Goal: Information Seeking & Learning: Learn about a topic

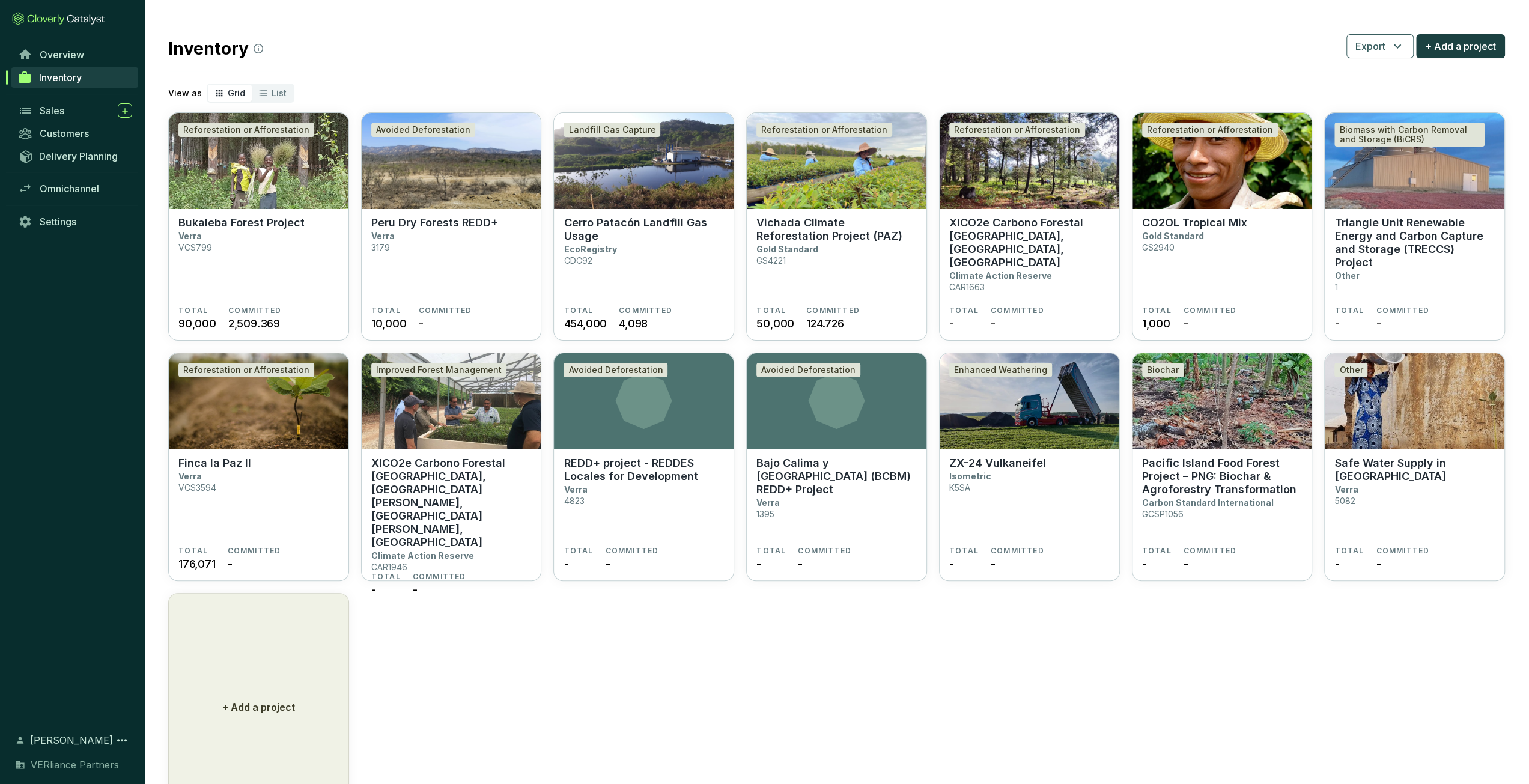
click at [70, 97] on div "Inventory" at bounding box center [72, 82] width 144 height 33
click at [70, 106] on div "Sales" at bounding box center [86, 111] width 92 height 15
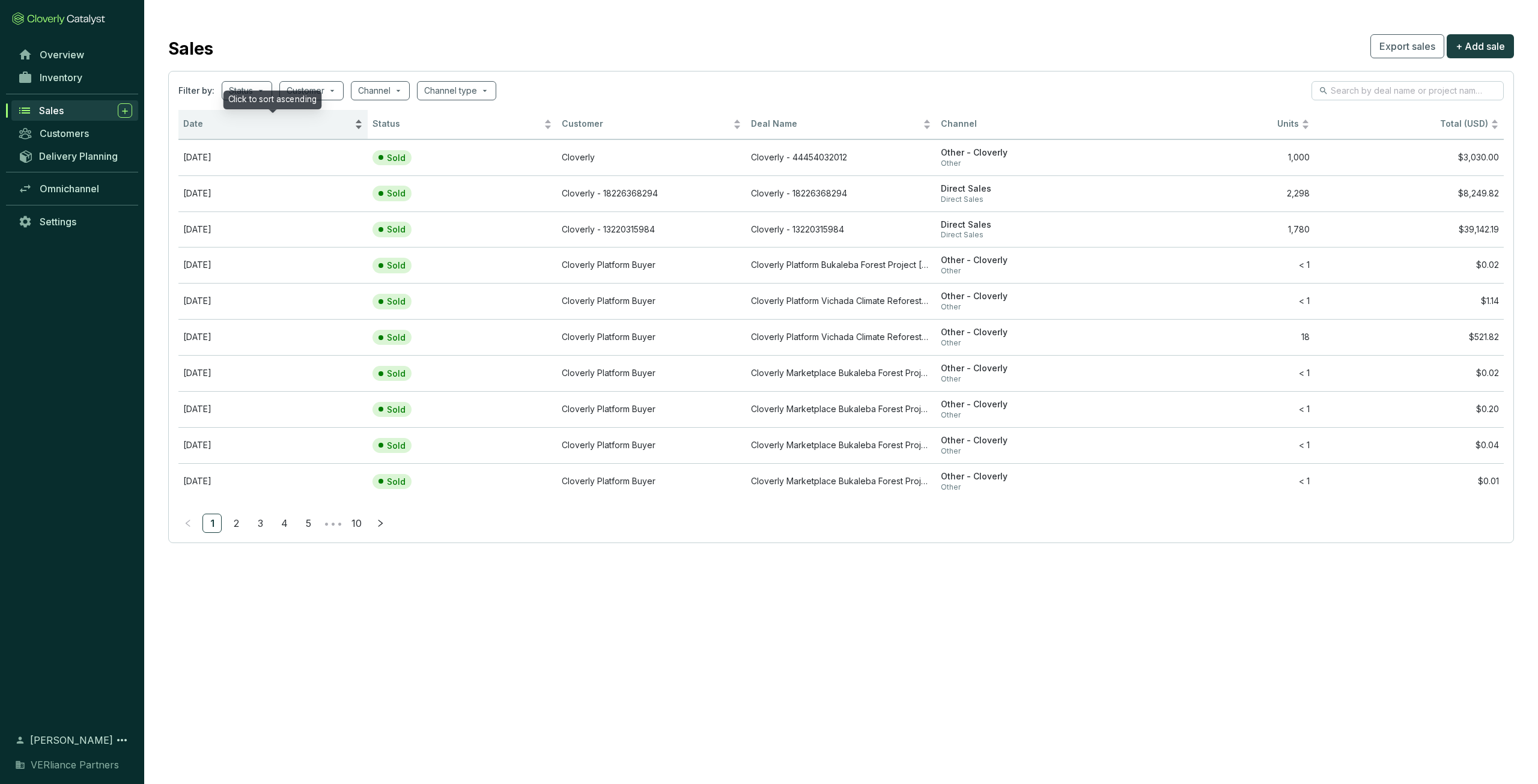
click at [246, 127] on span "Date" at bounding box center [267, 124] width 169 height 12
click at [254, 126] on span "Date" at bounding box center [267, 124] width 169 height 12
click at [249, 127] on span "Date" at bounding box center [267, 124] width 169 height 12
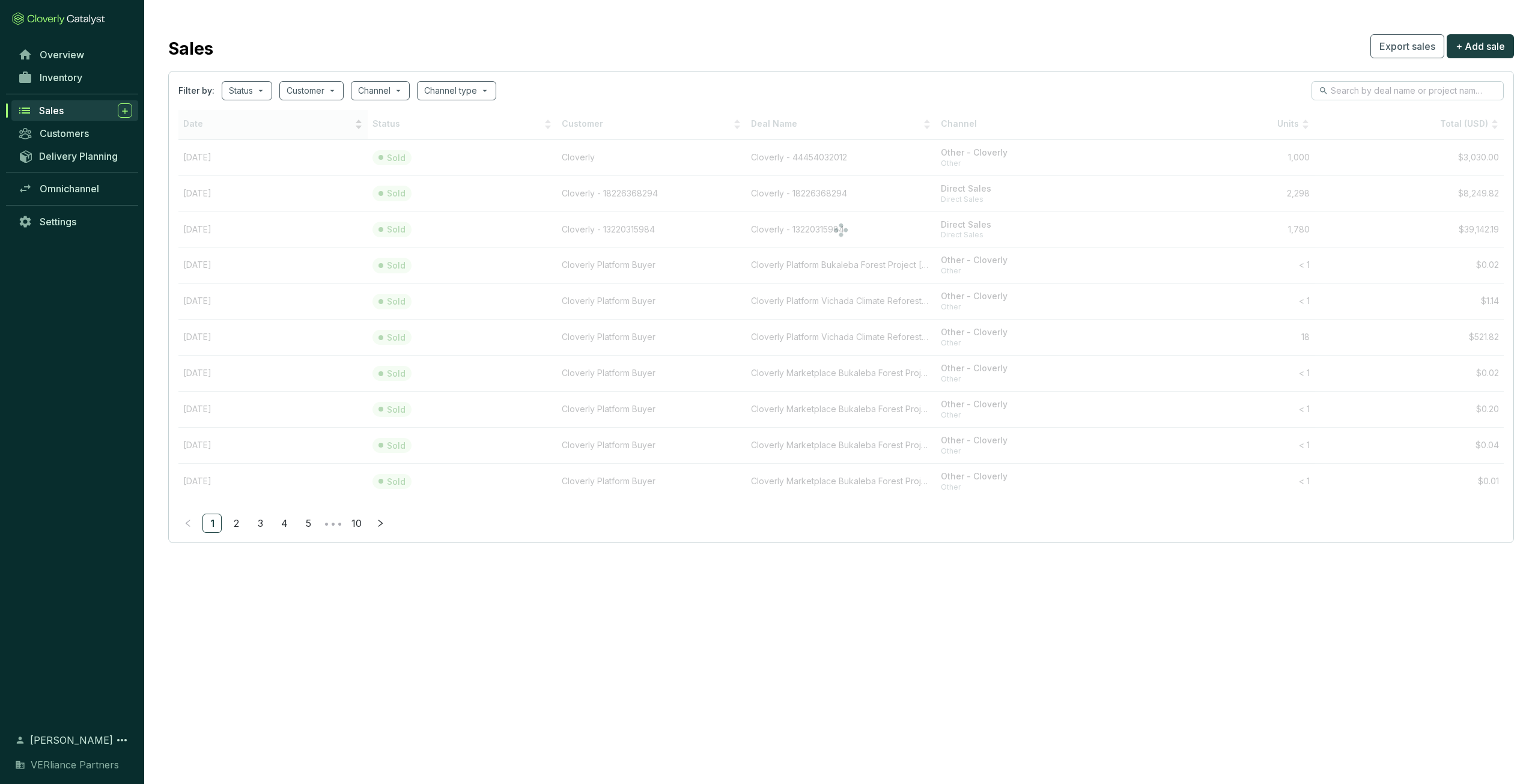
click at [249, 127] on span "Date" at bounding box center [267, 124] width 169 height 12
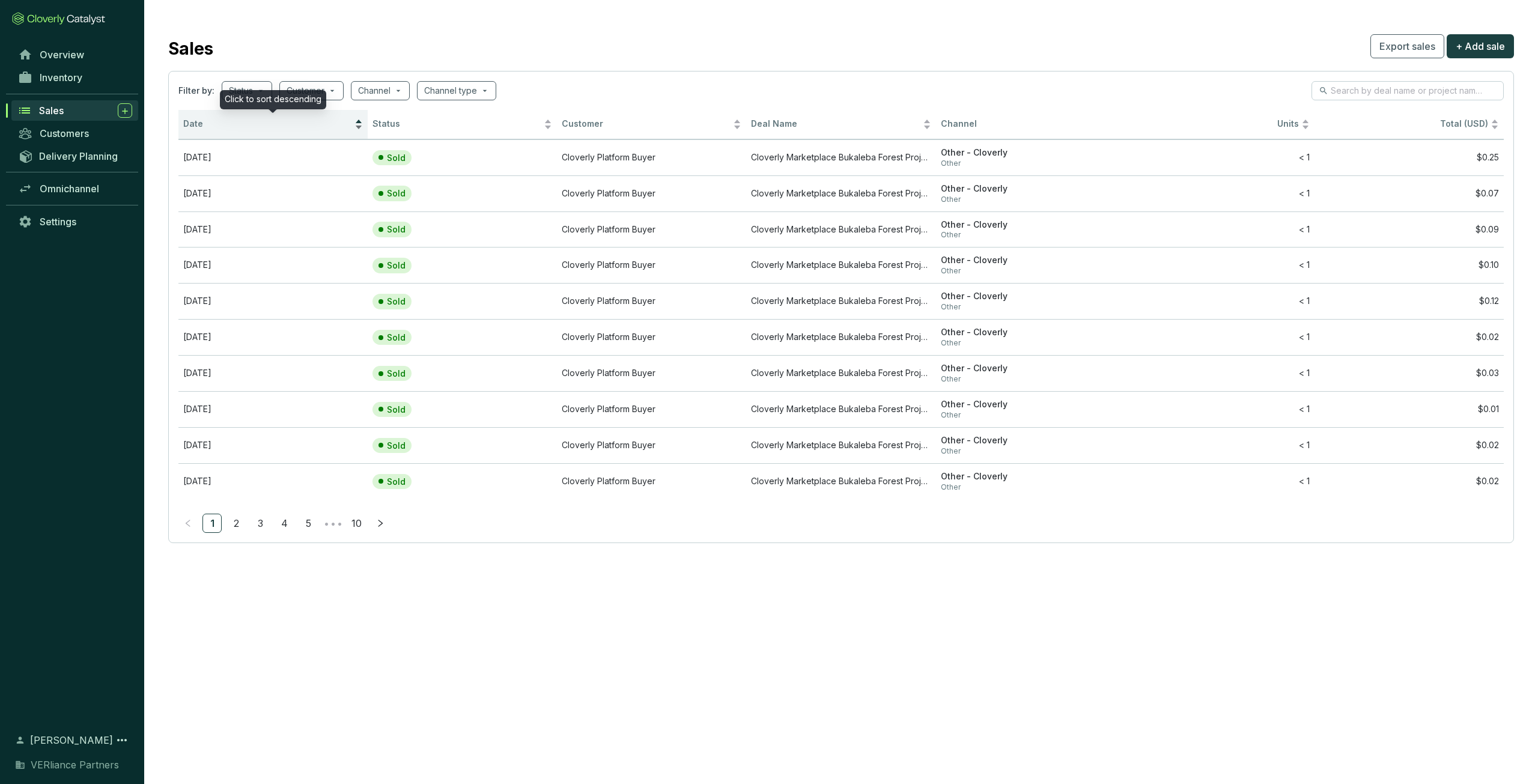
click at [249, 127] on span "Date" at bounding box center [267, 124] width 169 height 12
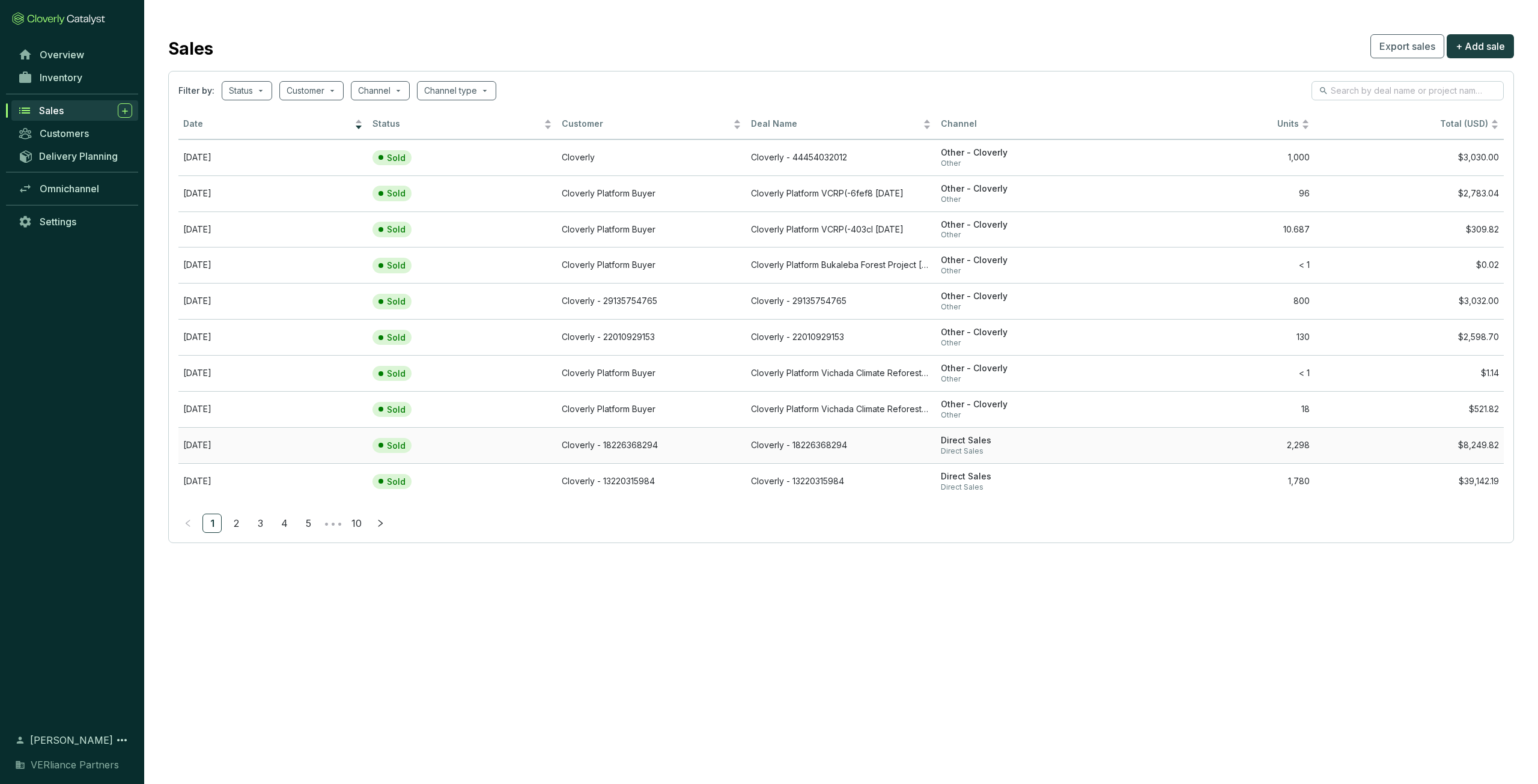
click at [902, 448] on td "Cloverly - 18226368294" at bounding box center [841, 445] width 189 height 36
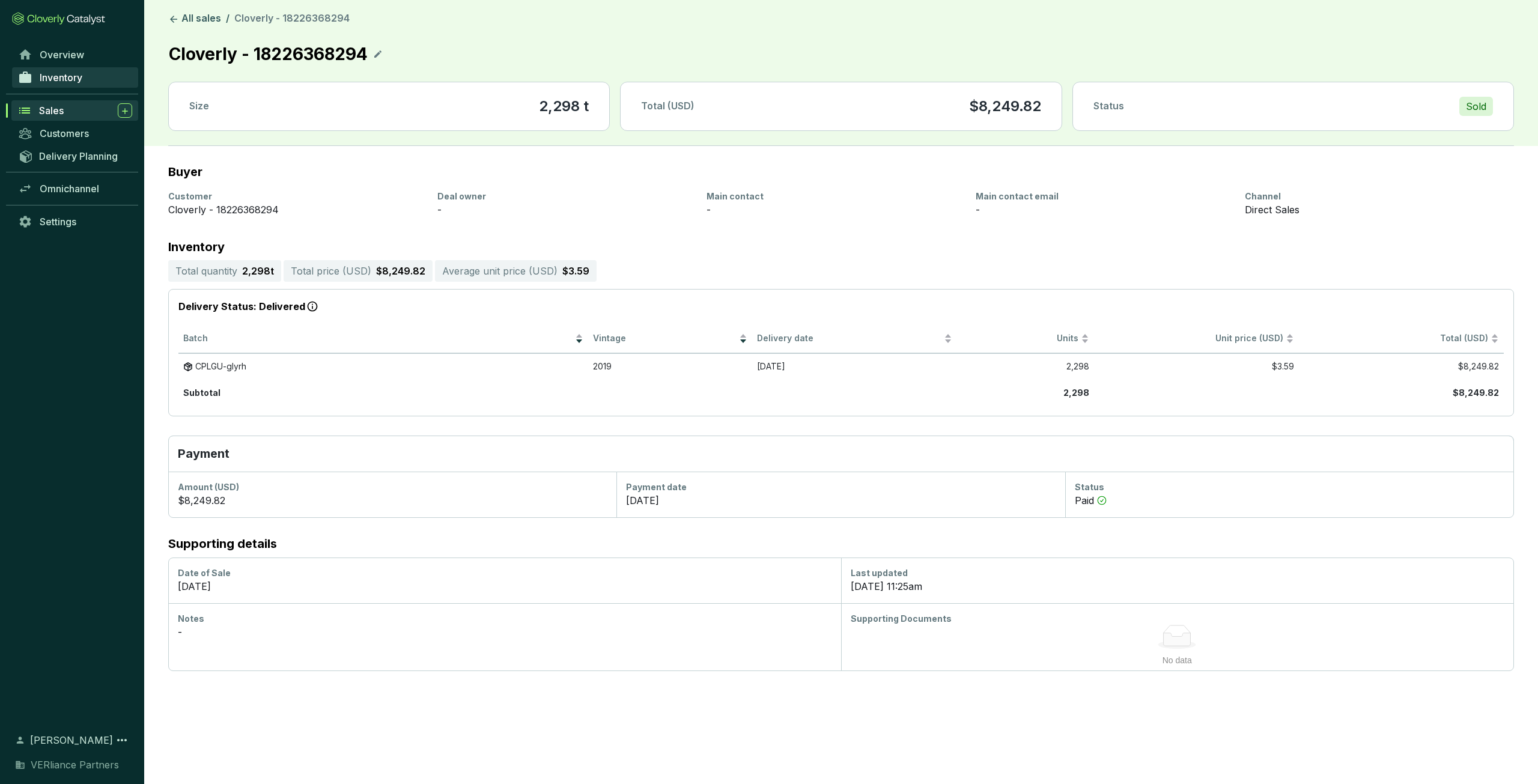
click at [75, 78] on span "Inventory" at bounding box center [61, 77] width 43 height 12
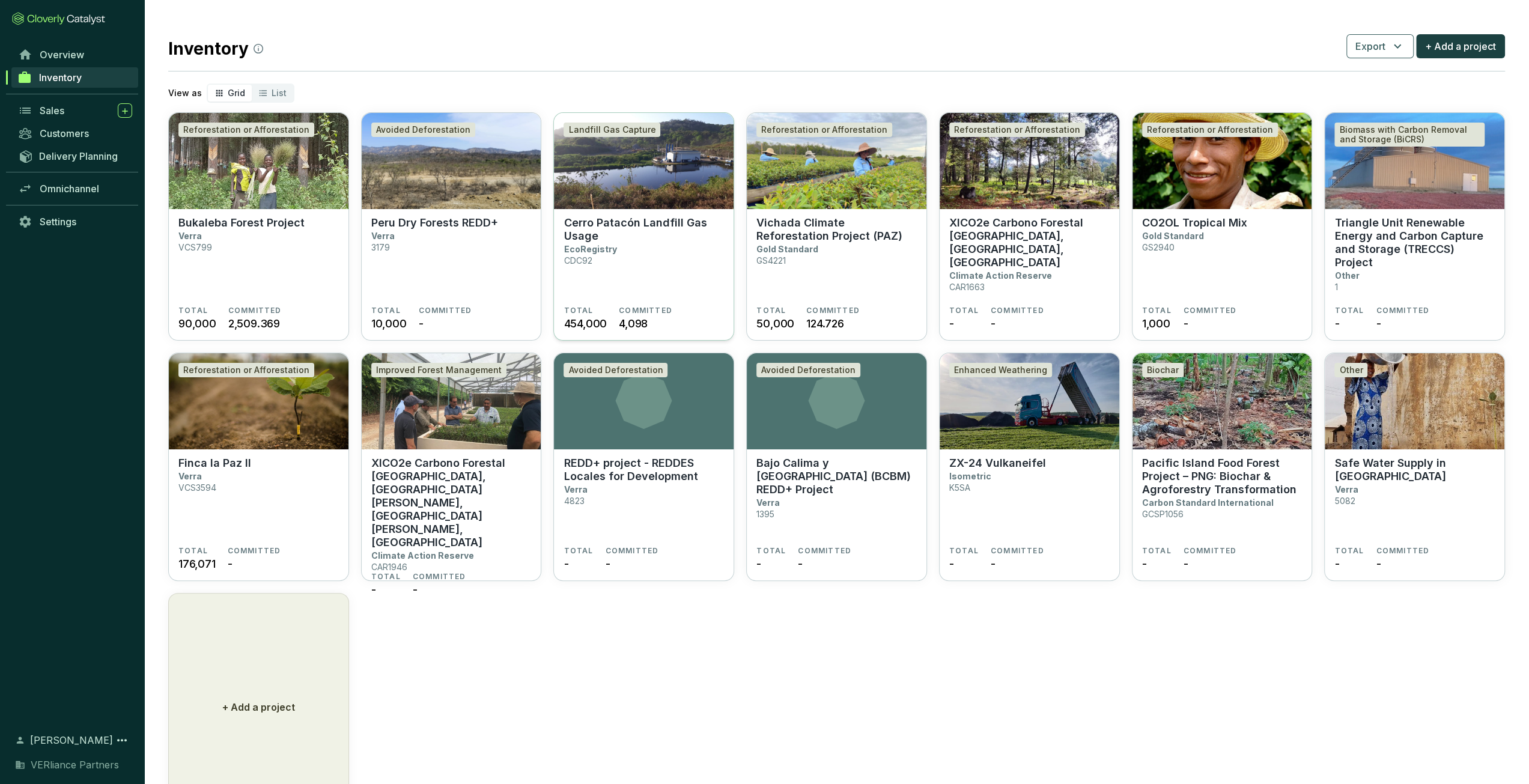
click at [642, 268] on section "Cerro Patacón Landfill Gas Usage EcoRegistry CDC92" at bounding box center [644, 261] width 160 height 90
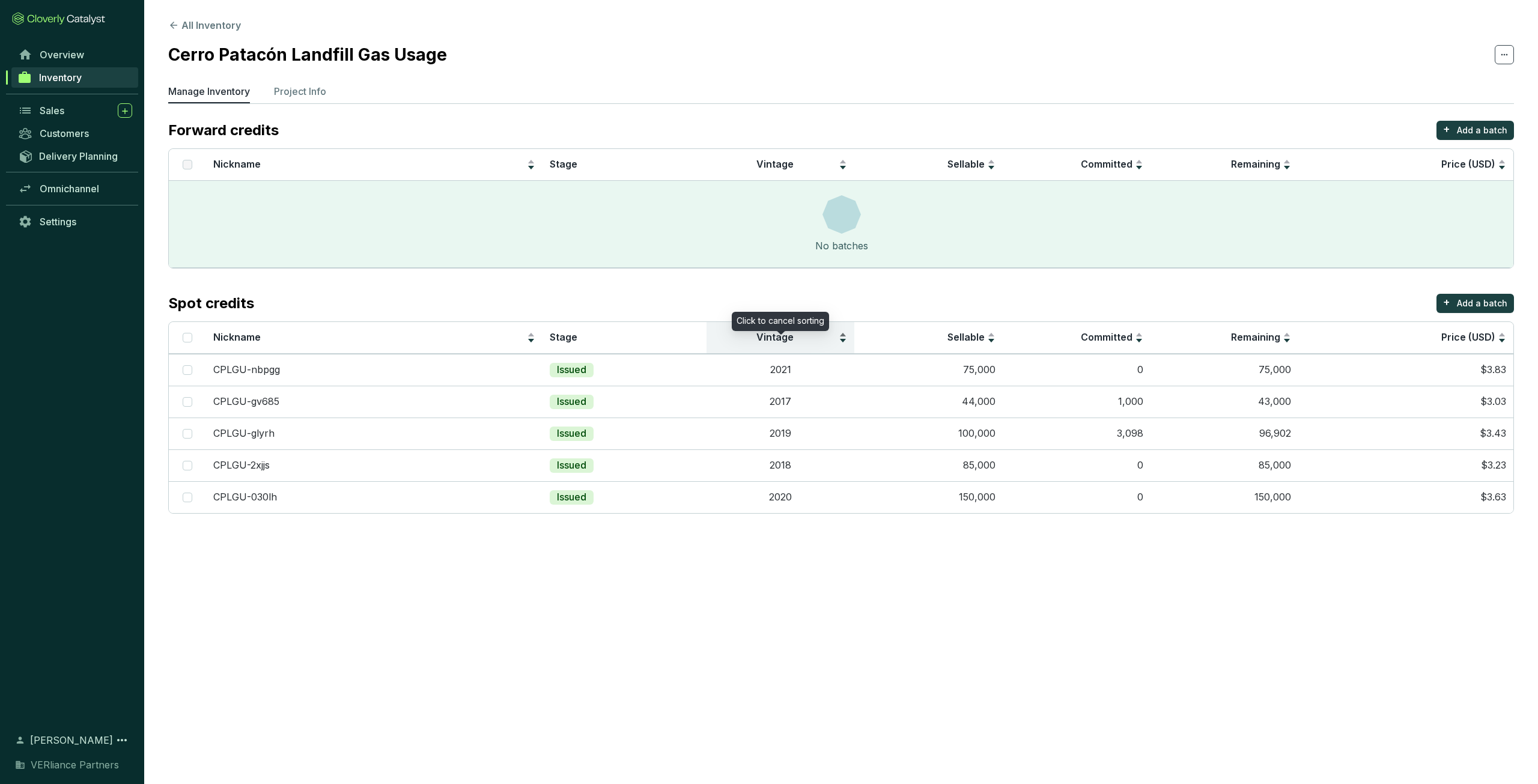
click at [786, 343] on span "Vintage" at bounding box center [774, 336] width 37 height 12
click at [309, 100] on li "Project Info" at bounding box center [300, 93] width 53 height 19
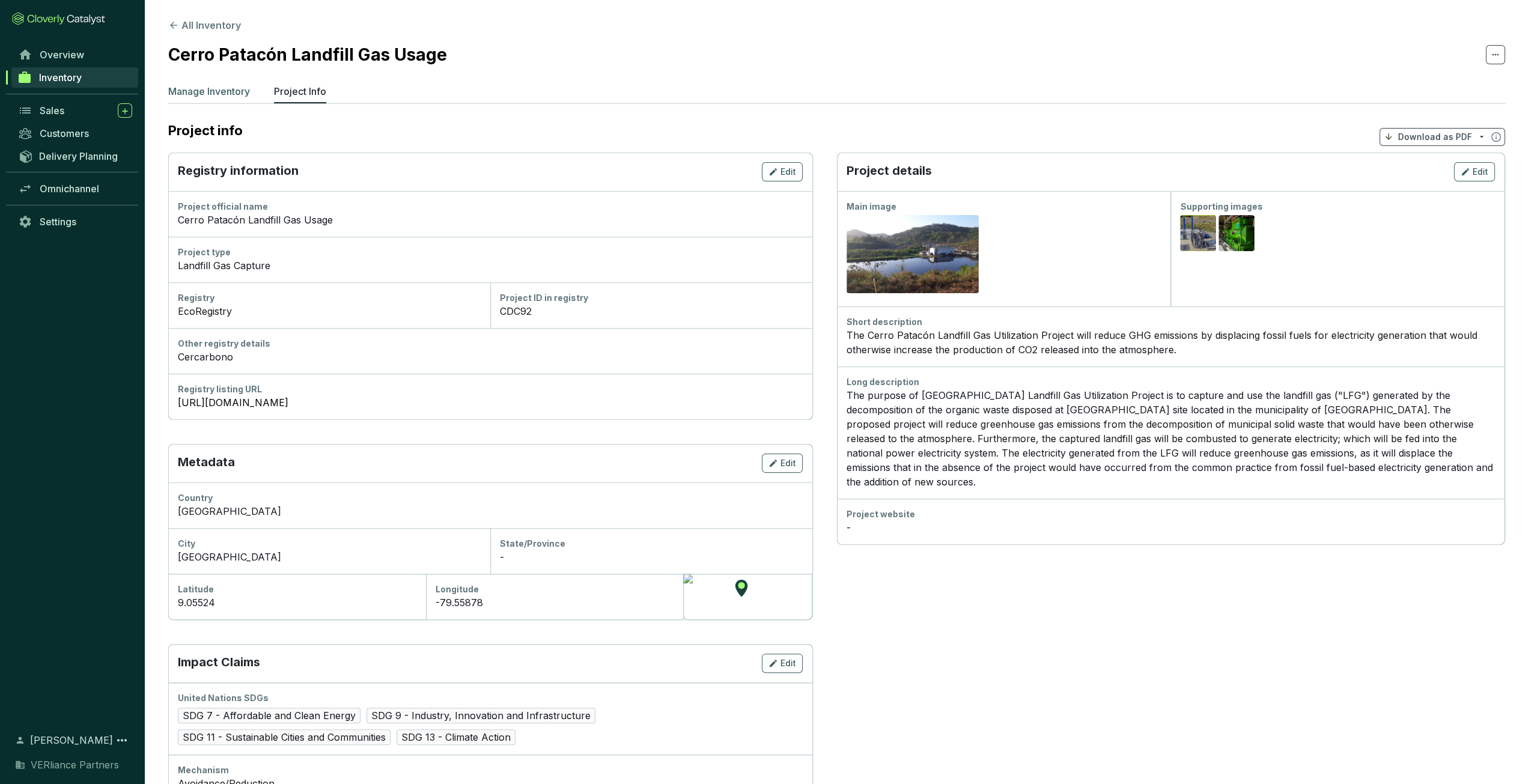
click at [224, 99] on li "Manage Inventory" at bounding box center [208, 93] width 81 height 19
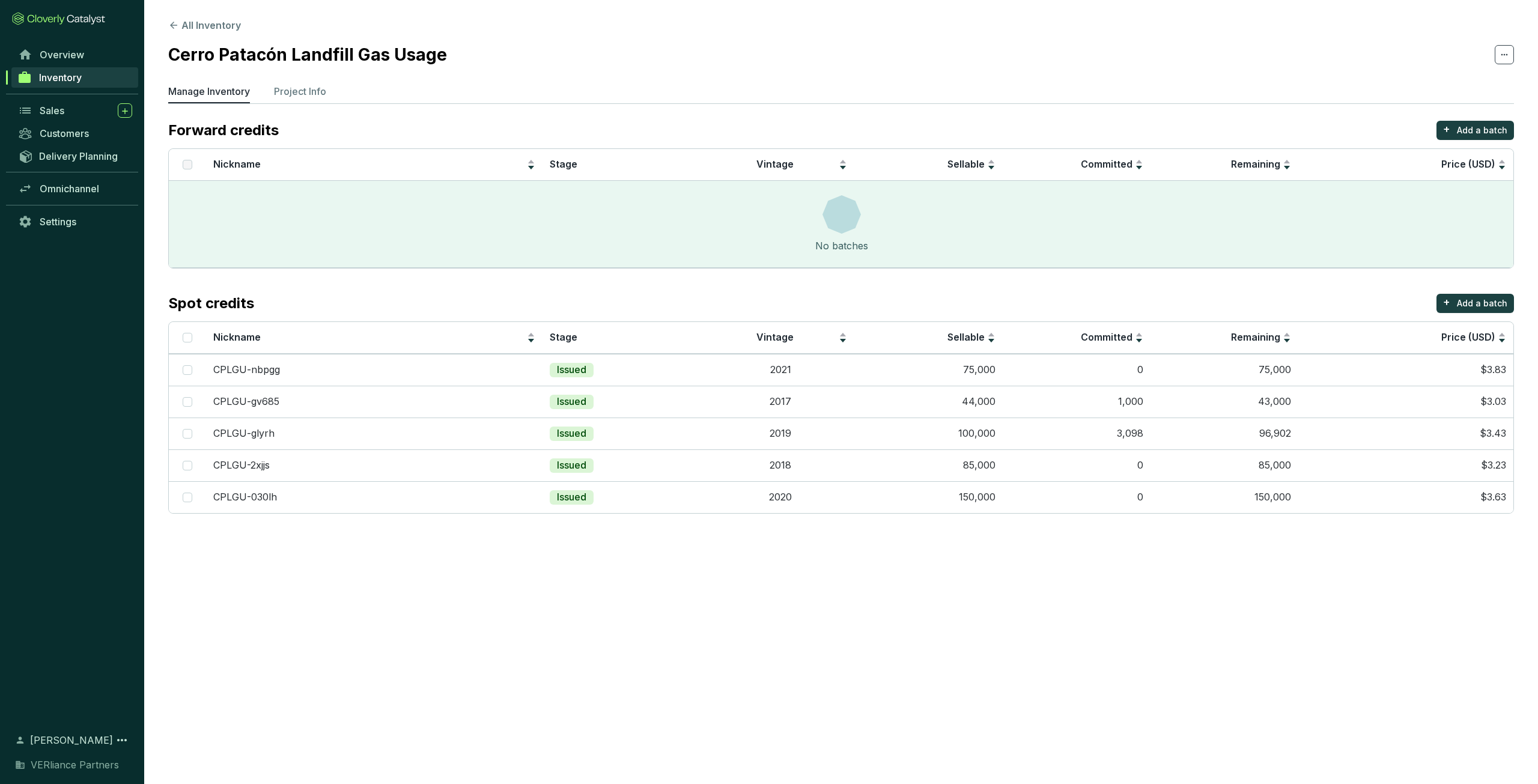
click at [73, 73] on span "Inventory" at bounding box center [60, 77] width 43 height 12
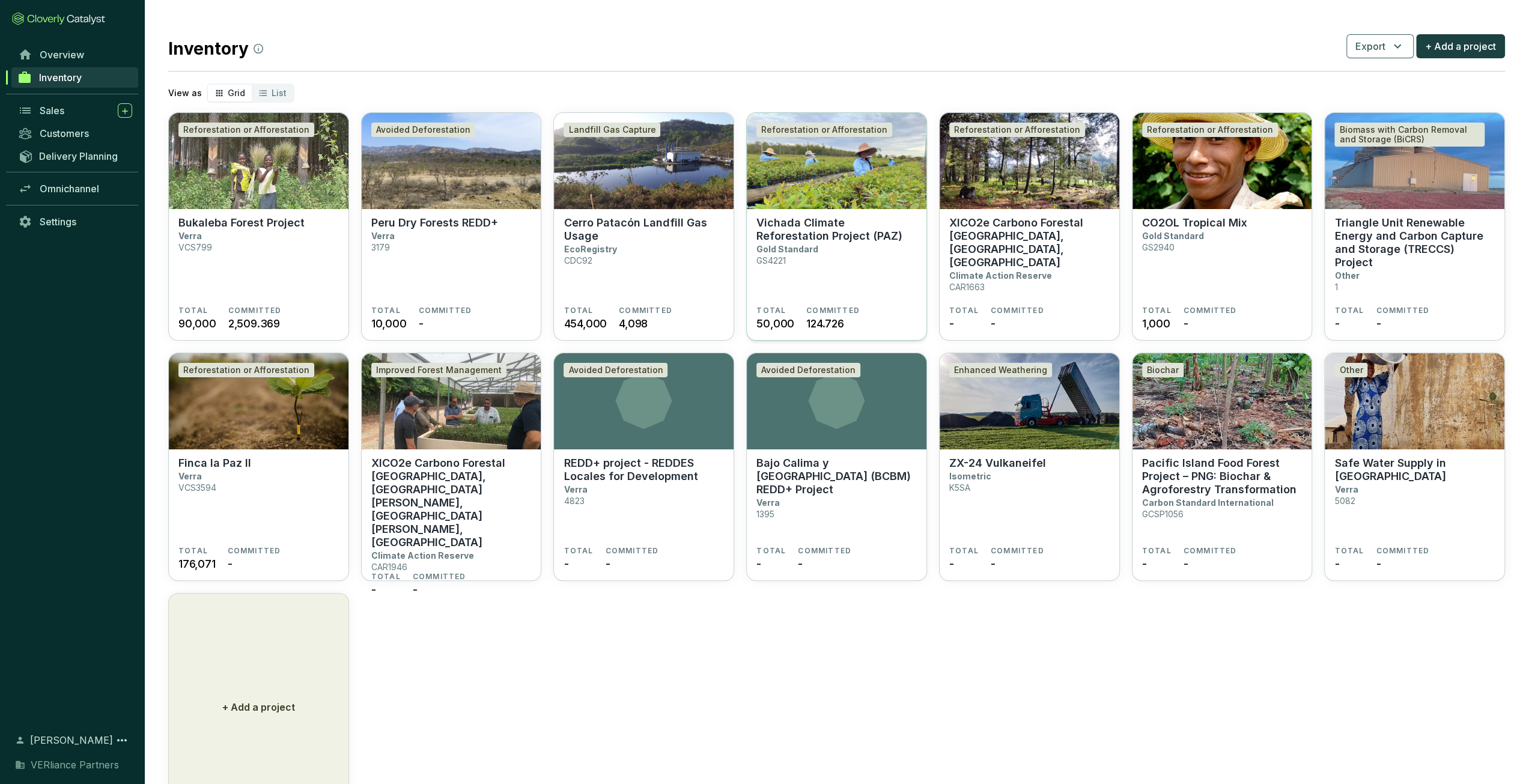
click at [838, 279] on section "Vichada Climate Reforestation Project (PAZ) Gold Standard GS4221" at bounding box center [836, 261] width 160 height 90
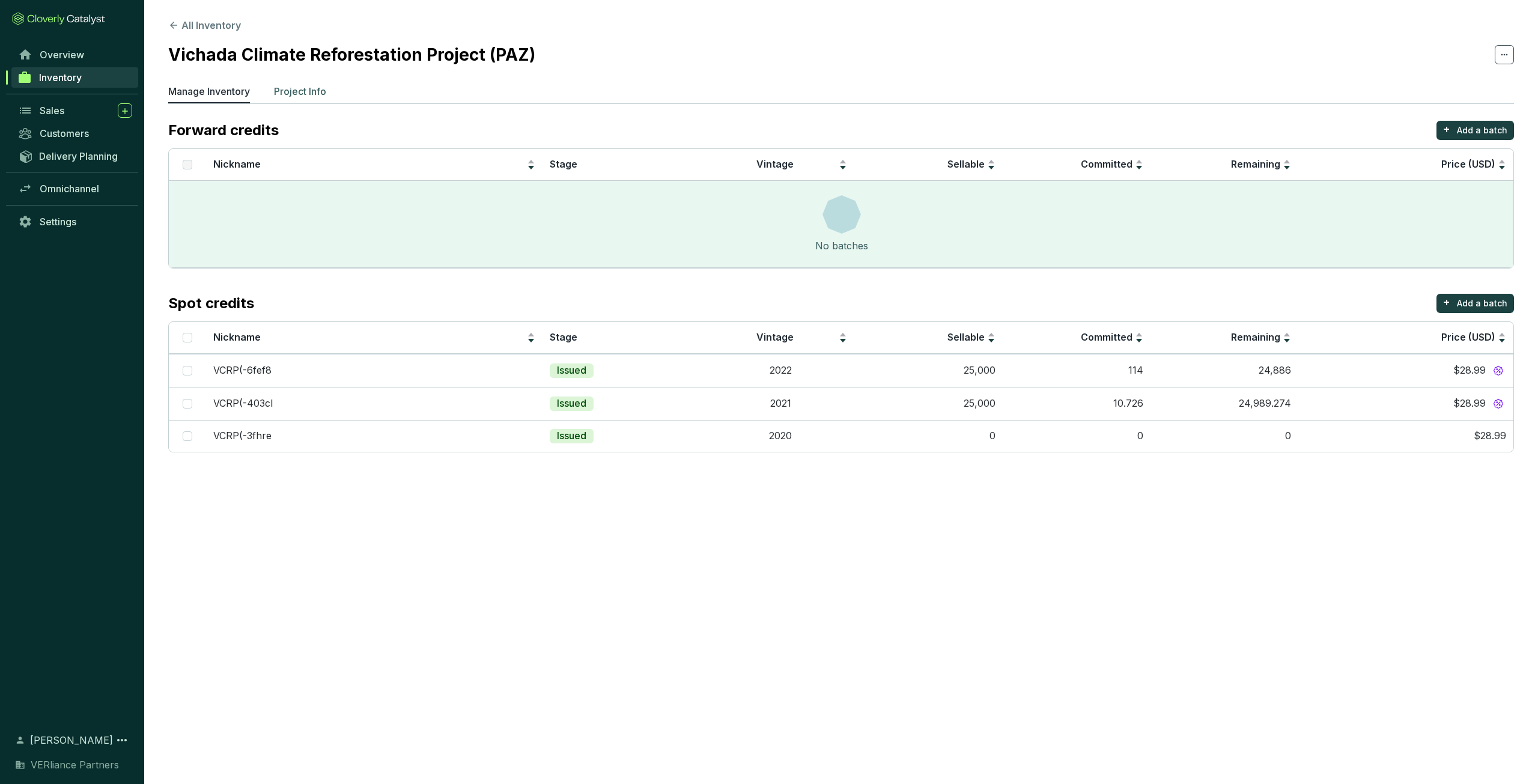
click at [326, 92] on p "Project Info" at bounding box center [300, 91] width 53 height 15
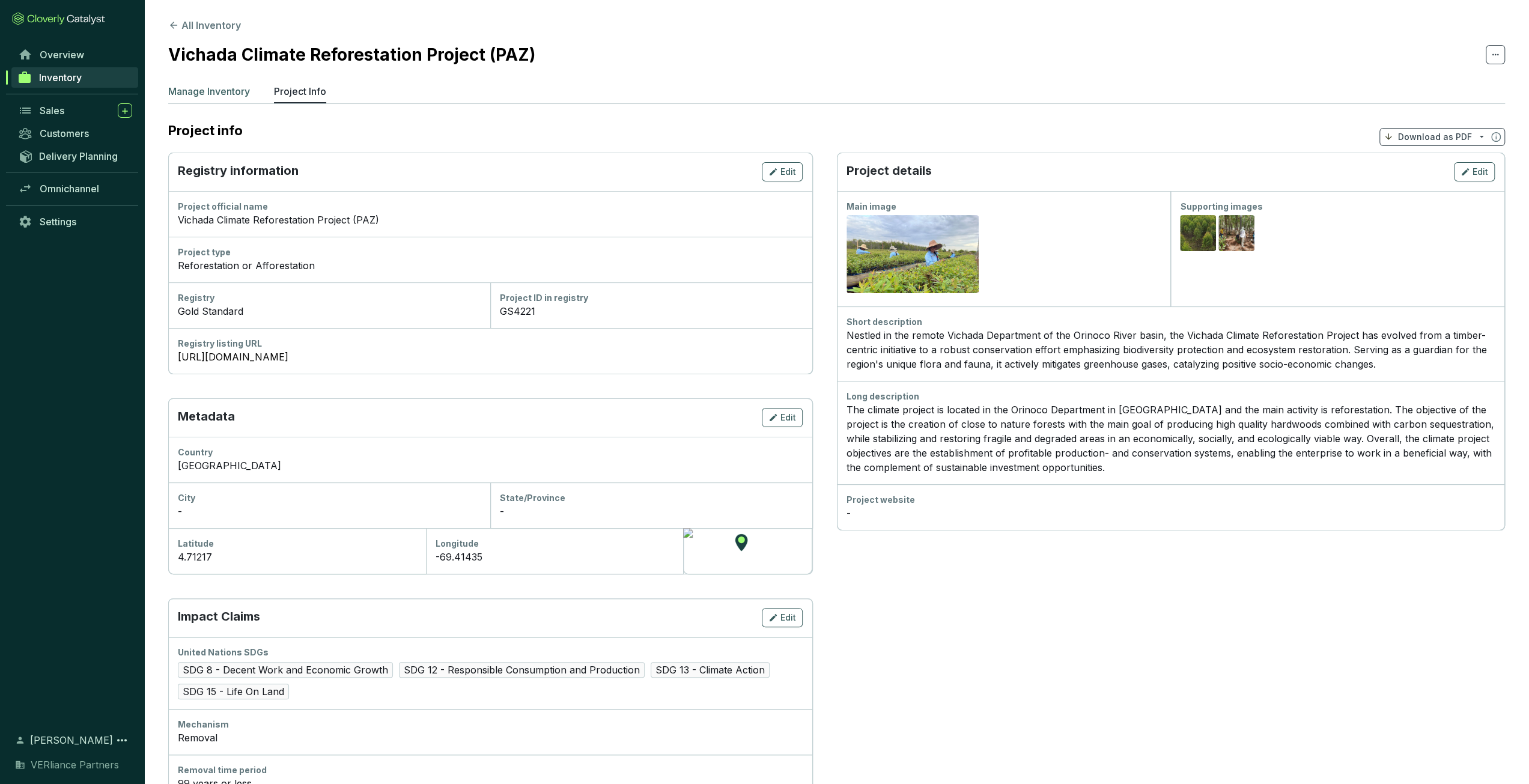
click at [232, 92] on p "Manage Inventory" at bounding box center [208, 91] width 81 height 15
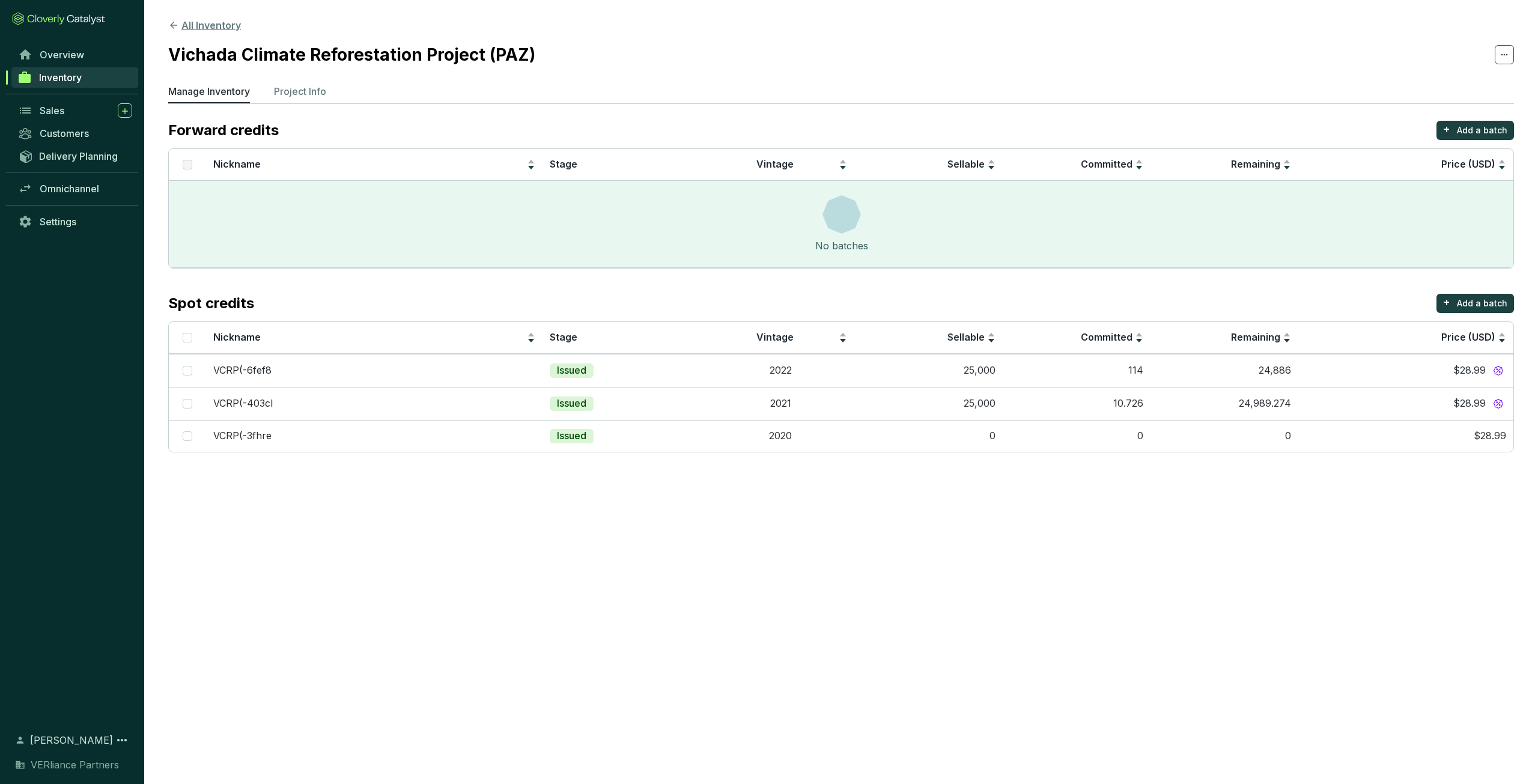
click at [217, 26] on button "All Inventory" at bounding box center [204, 26] width 72 height 15
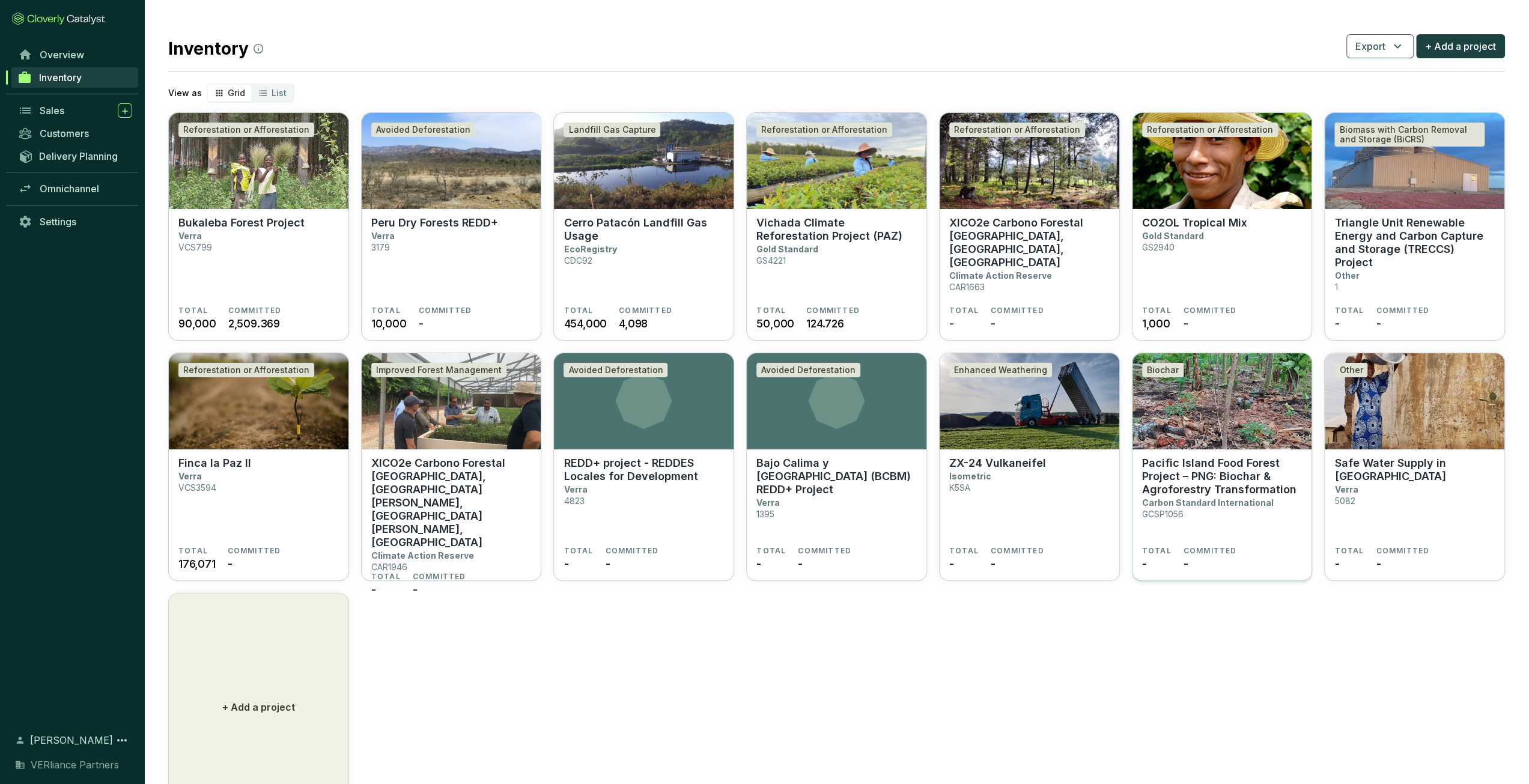
click at [1159, 511] on p "GCSP1056" at bounding box center [1163, 513] width 41 height 10
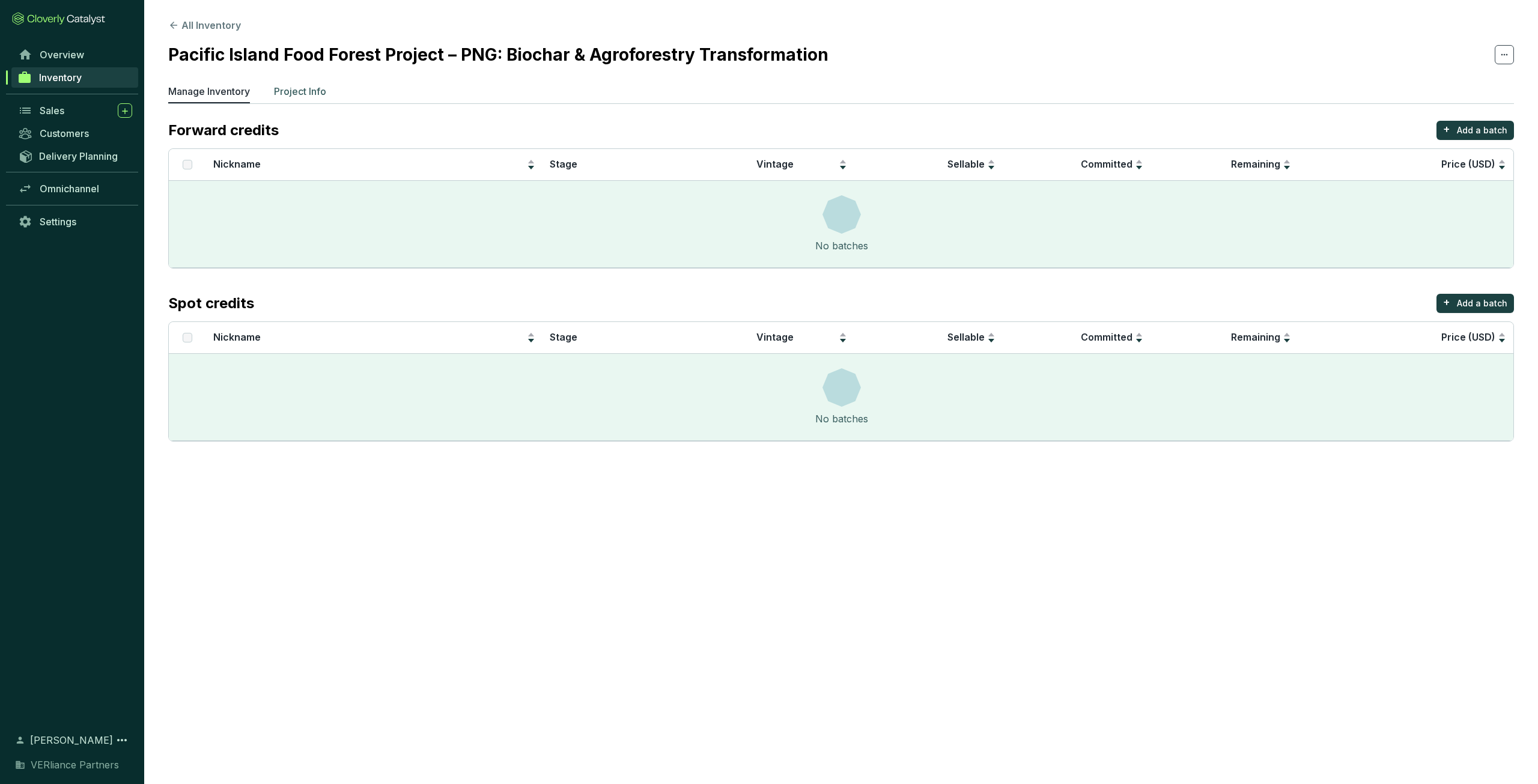
click at [294, 85] on p "Project Info" at bounding box center [300, 91] width 53 height 15
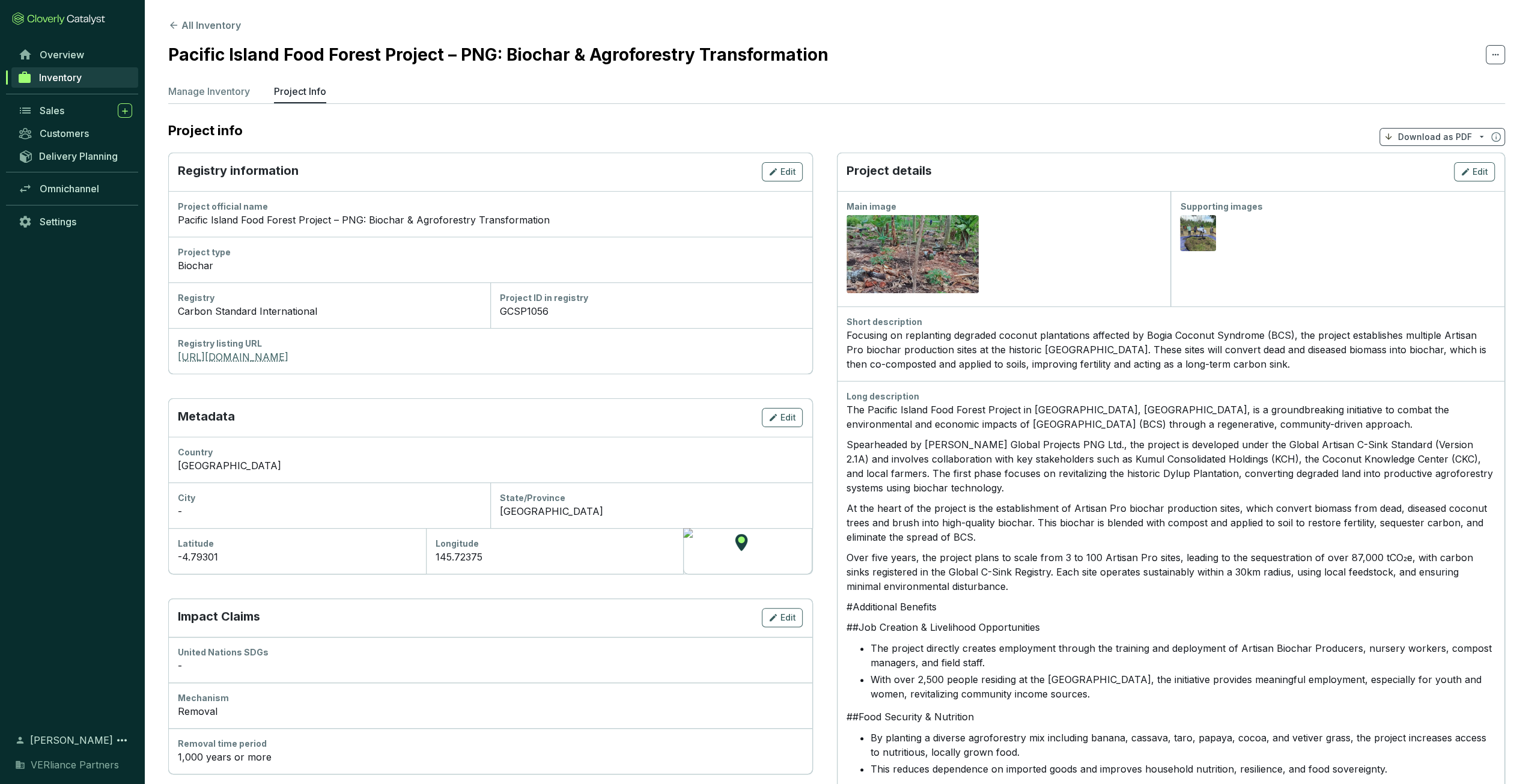
click at [367, 357] on link "https://global-c-registry.org/project-view/1056" at bounding box center [490, 357] width 625 height 15
click at [199, 32] on button "All Inventory" at bounding box center [204, 26] width 72 height 15
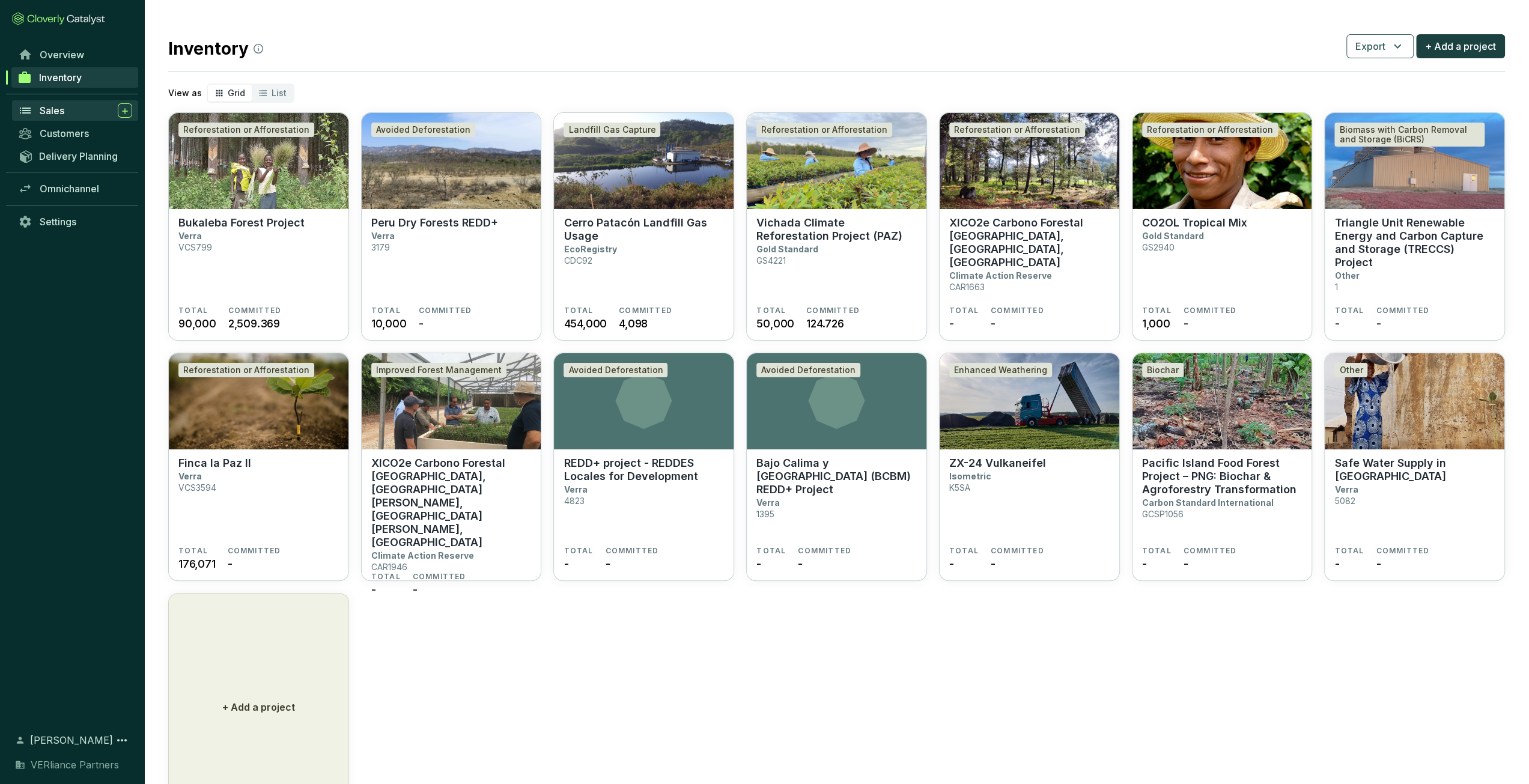
click at [74, 112] on div "Sales" at bounding box center [86, 111] width 92 height 15
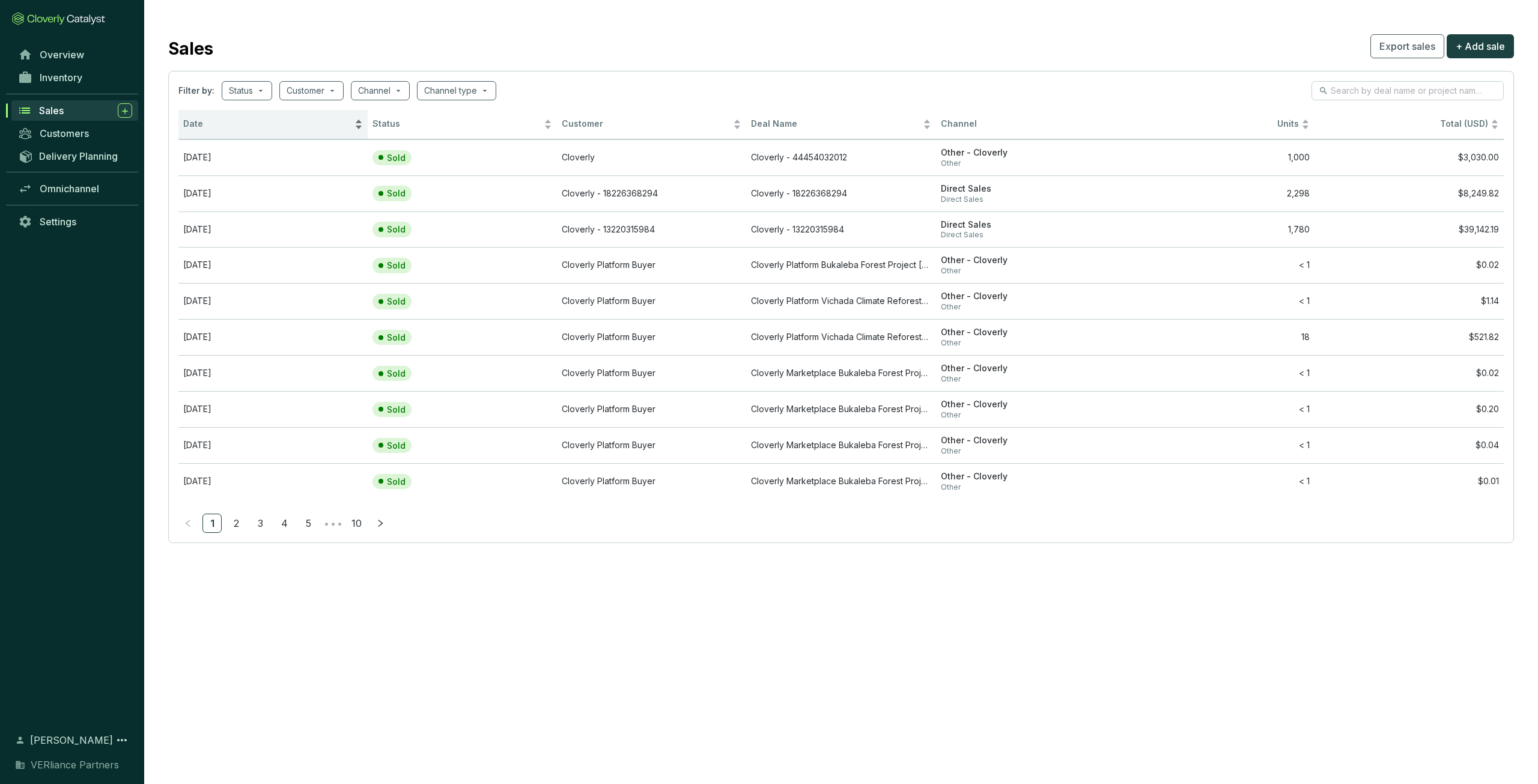
click at [237, 132] on div "Date" at bounding box center [273, 124] width 179 height 15
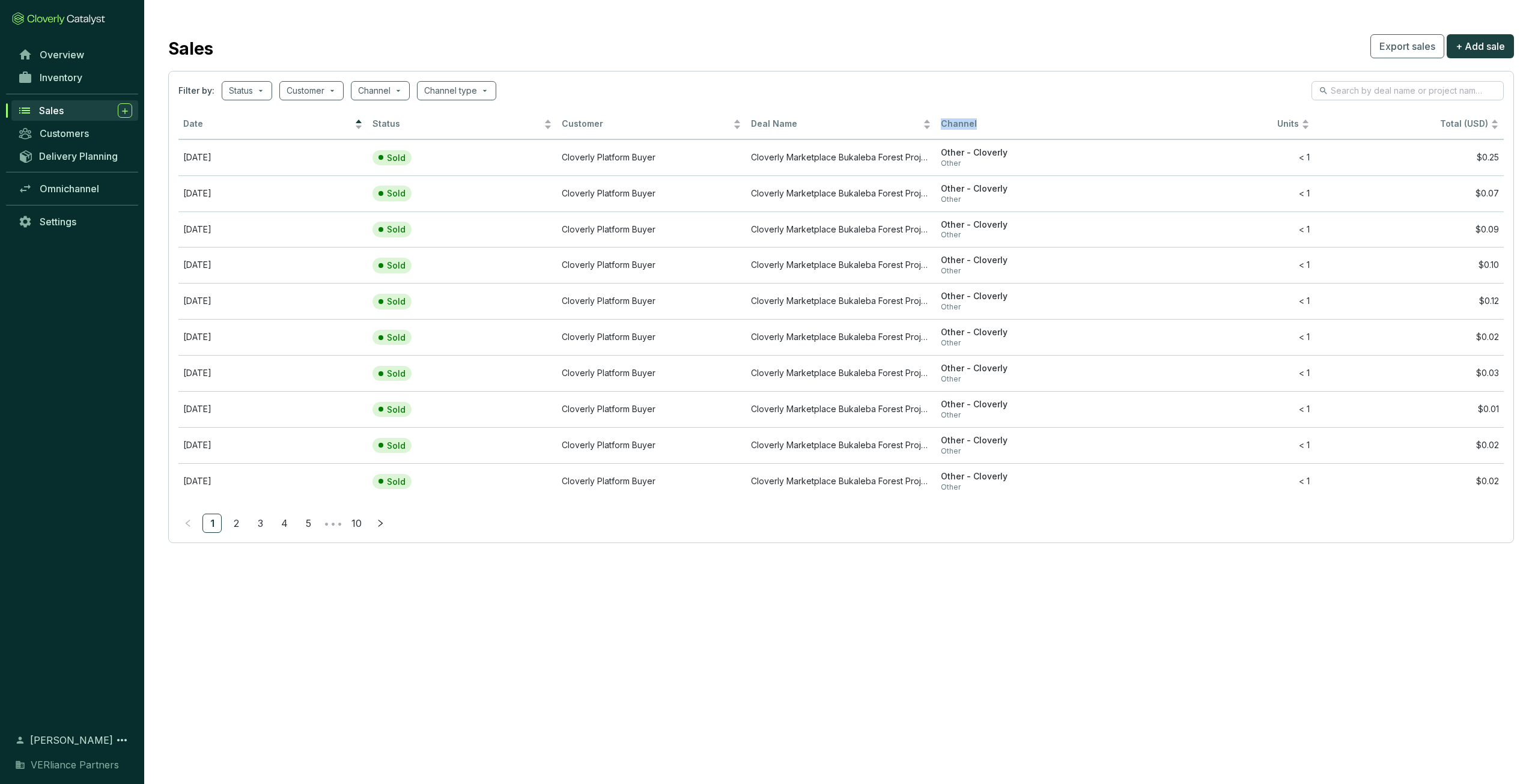
click at [238, 131] on div "Date" at bounding box center [273, 124] width 179 height 15
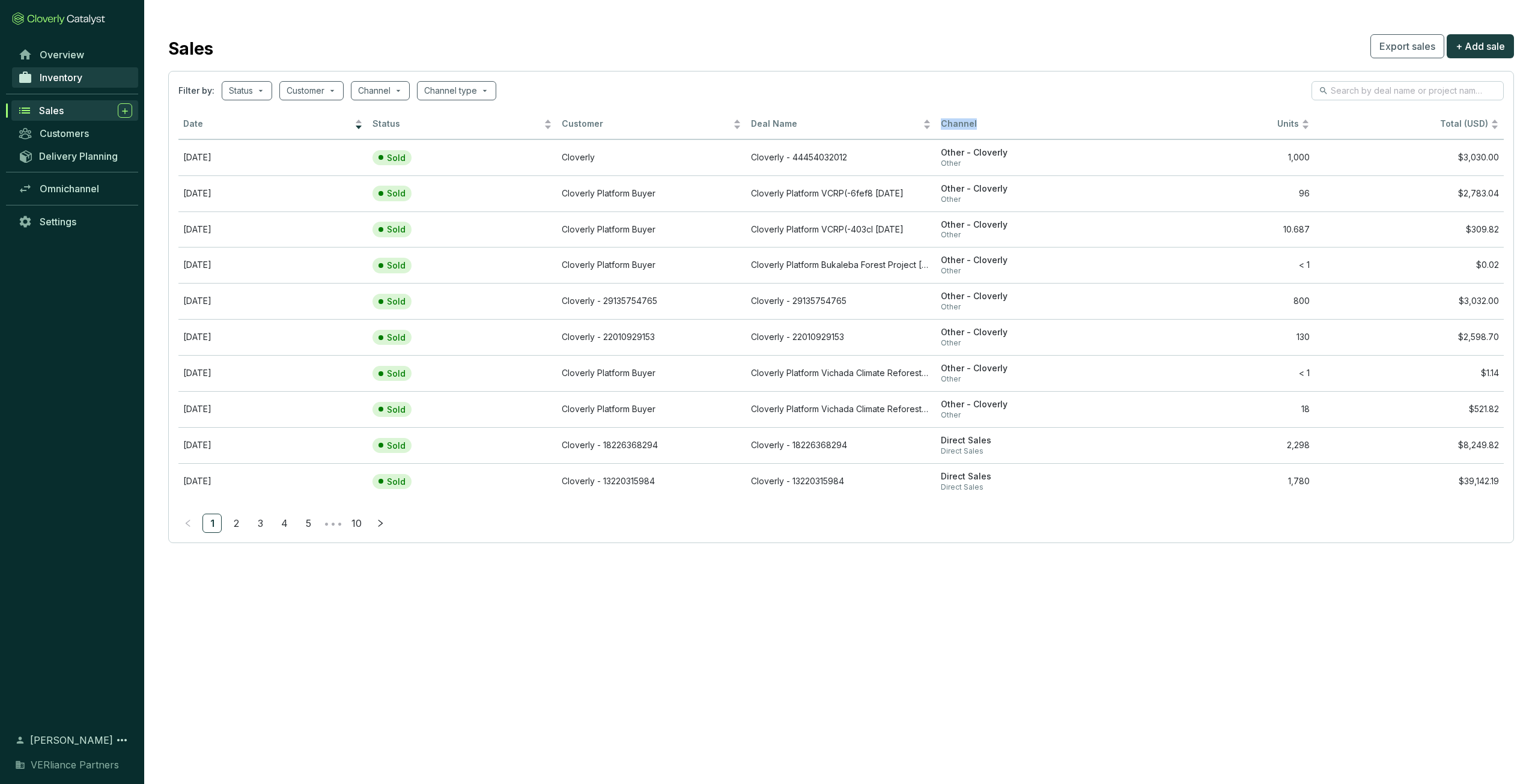
click at [72, 76] on span "Inventory" at bounding box center [61, 77] width 43 height 12
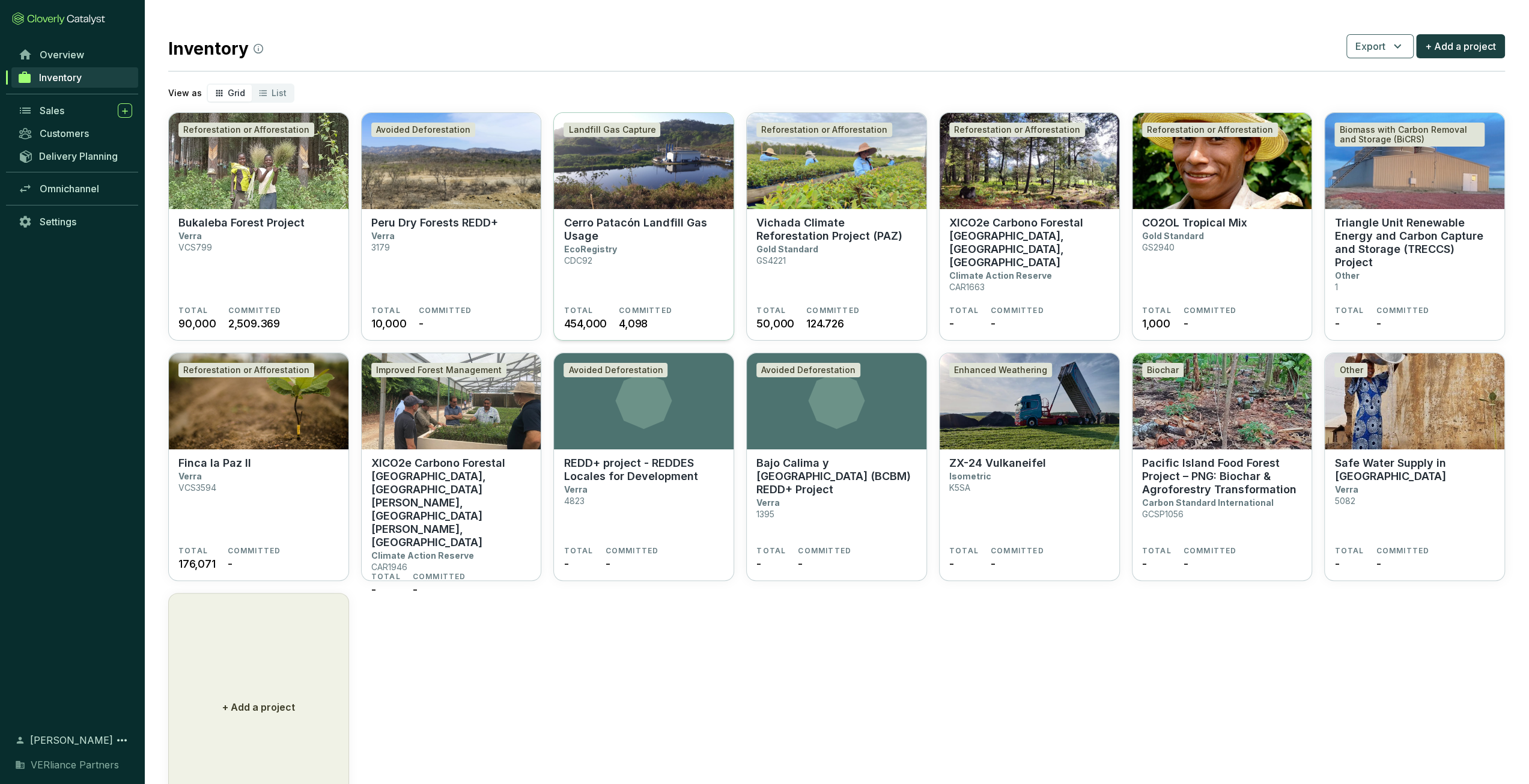
click at [642, 262] on section "Cerro Patacón Landfill Gas Usage EcoRegistry CDC92" at bounding box center [644, 261] width 160 height 90
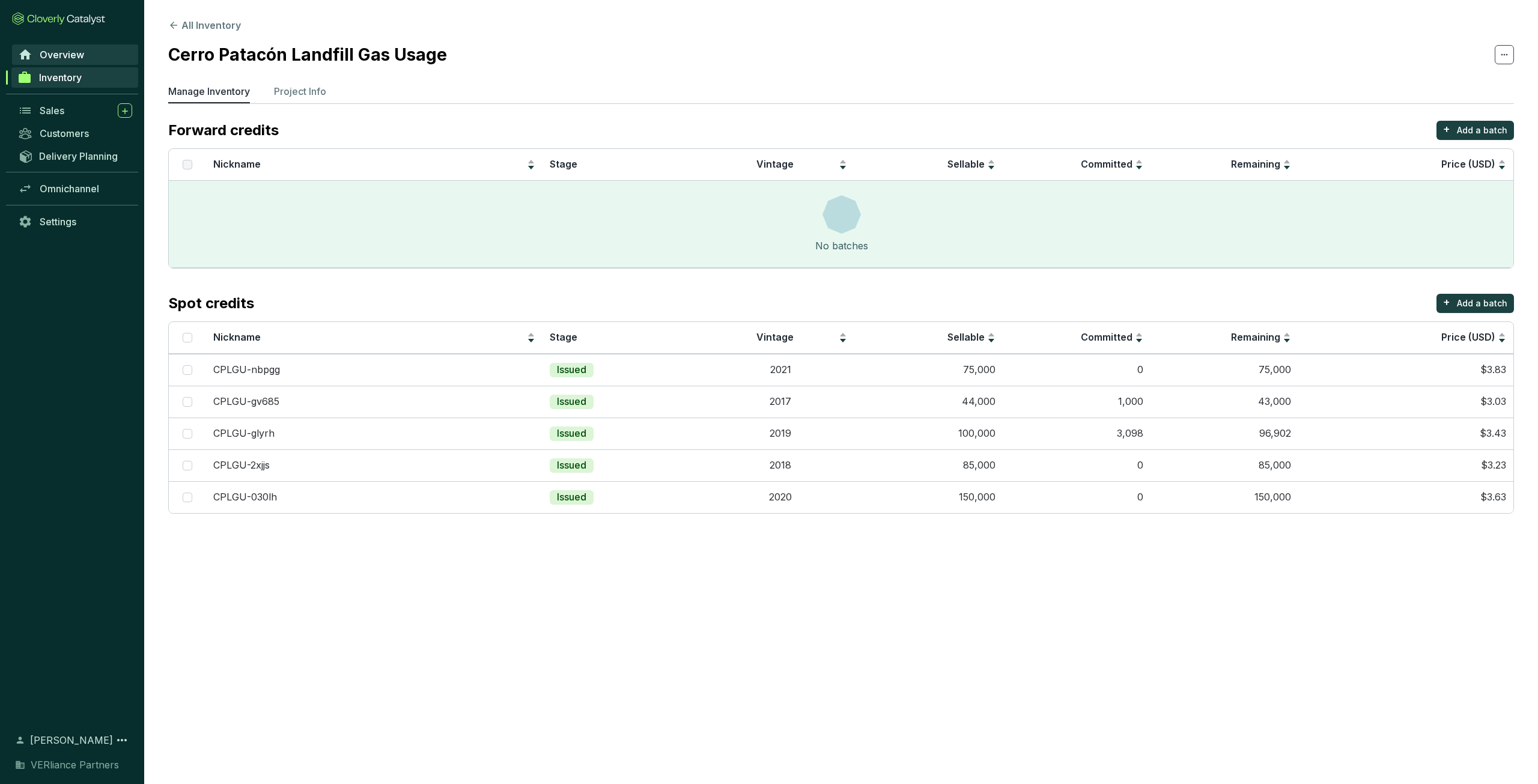
click at [90, 57] on link "Overview" at bounding box center [75, 54] width 126 height 21
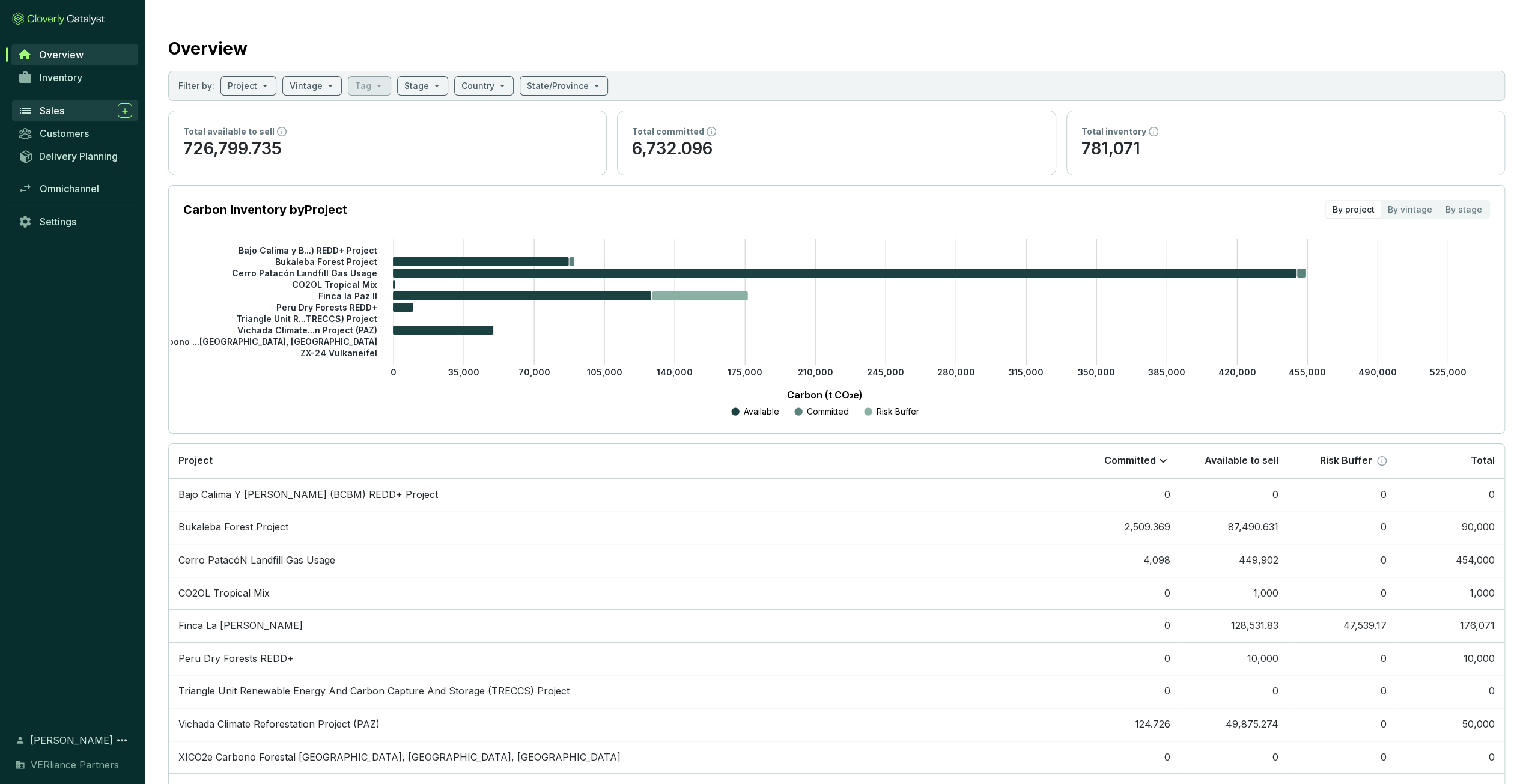
click at [77, 112] on div "Sales" at bounding box center [86, 111] width 92 height 15
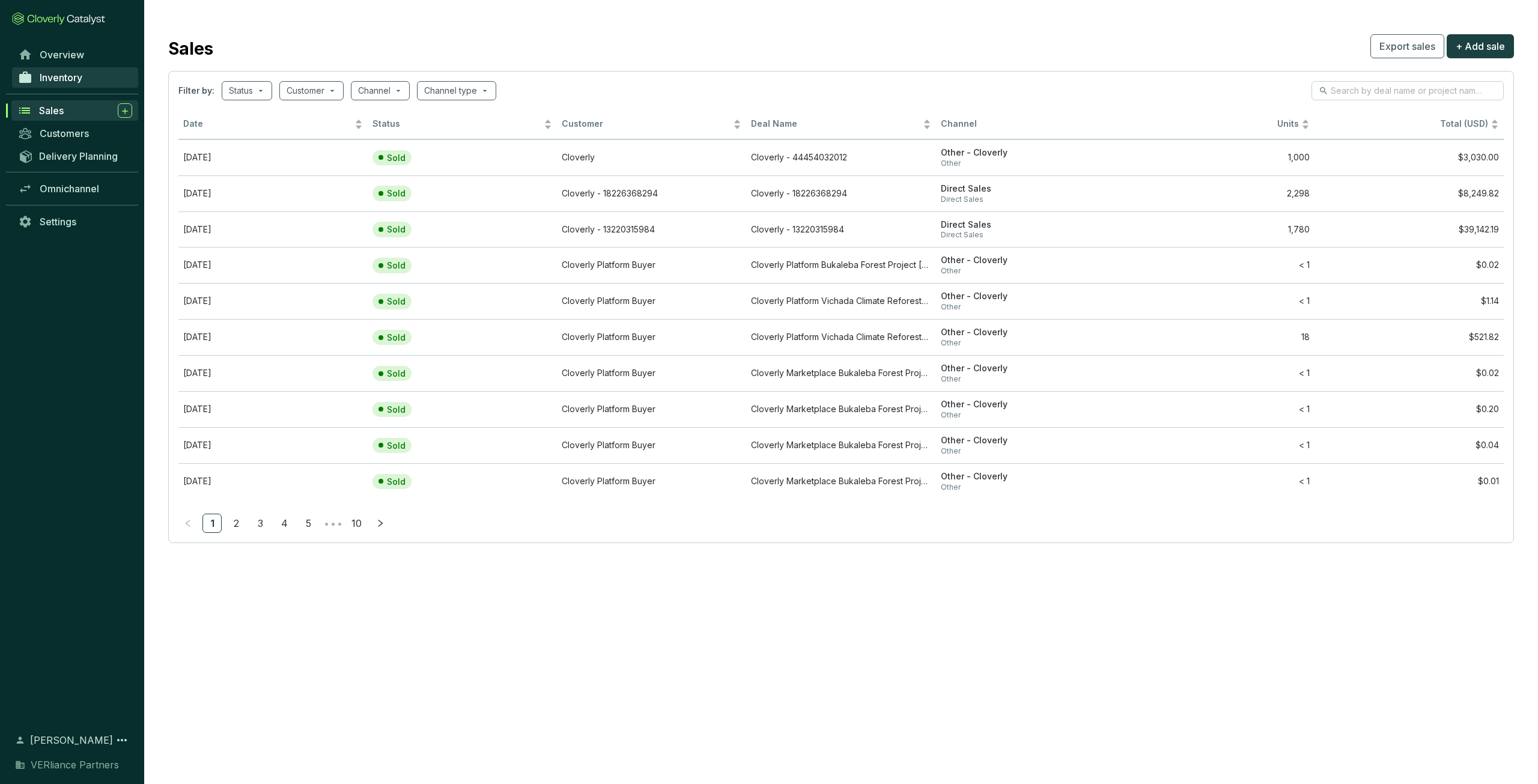
click at [78, 78] on span "Inventory" at bounding box center [61, 77] width 43 height 12
